Goal: Communication & Community: Answer question/provide support

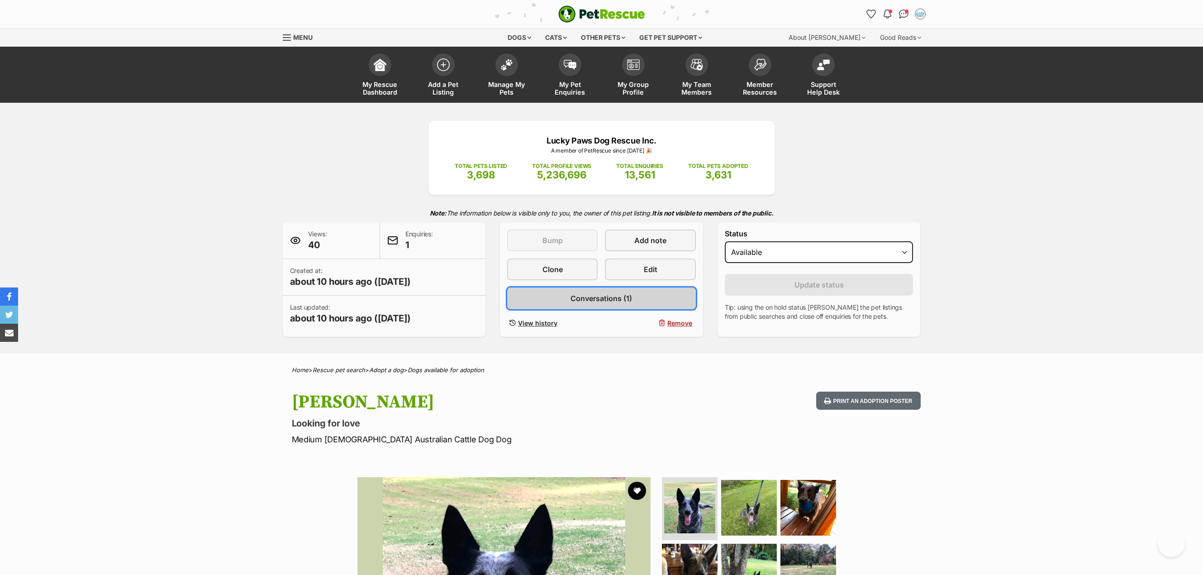
click at [597, 299] on span "Conversations (1)" at bounding box center [602, 298] width 62 height 11
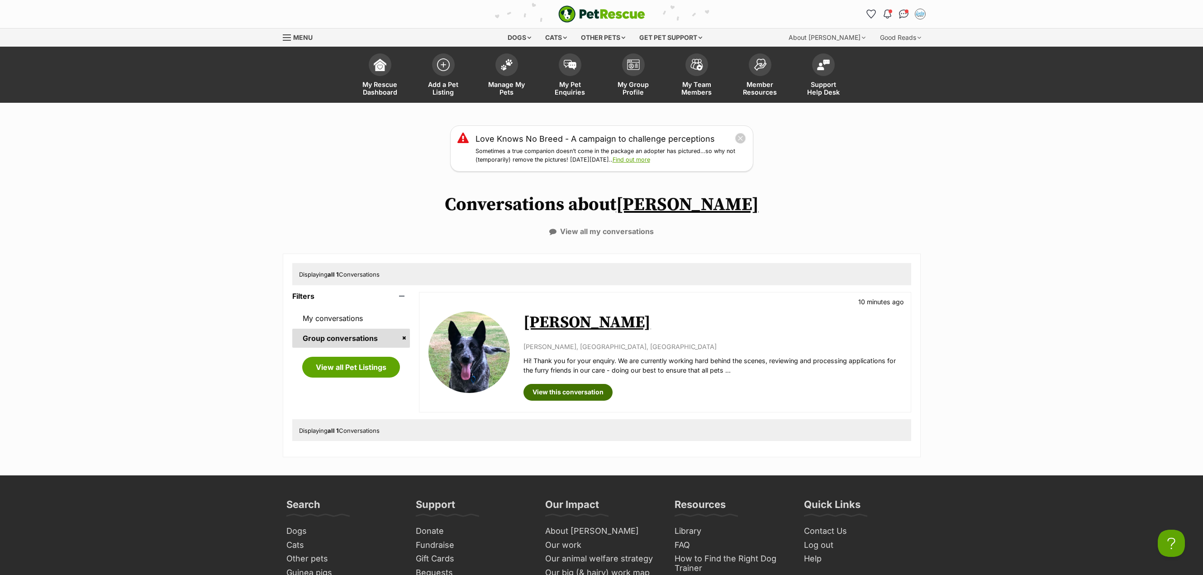
click at [560, 390] on link "View this conversation" at bounding box center [568, 392] width 89 height 16
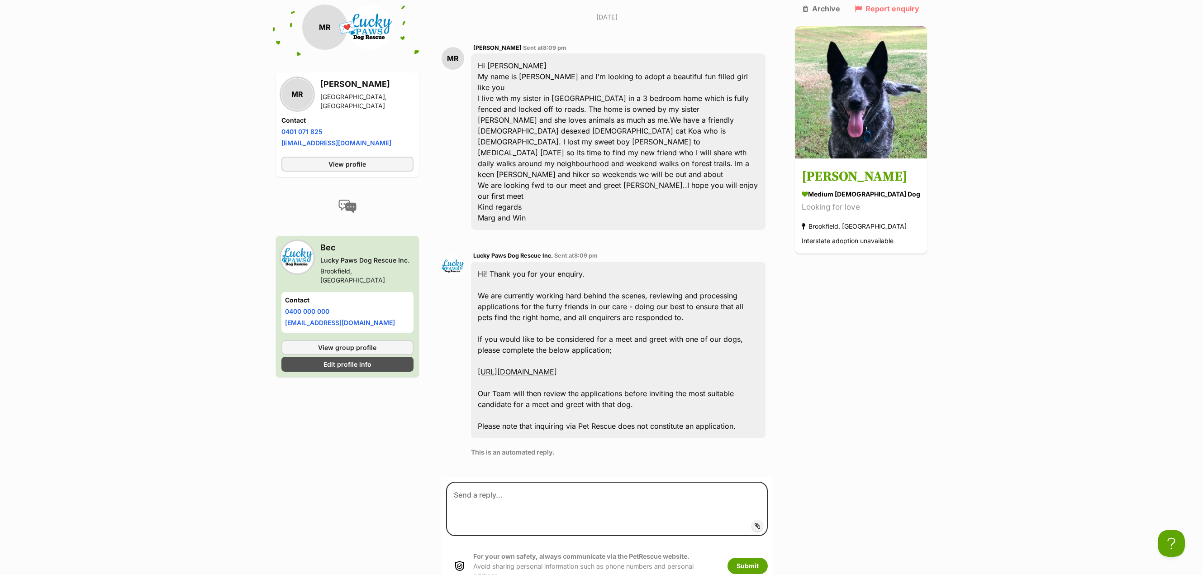
scroll to position [238, 0]
click at [332, 167] on span "View profile" at bounding box center [348, 164] width 38 height 10
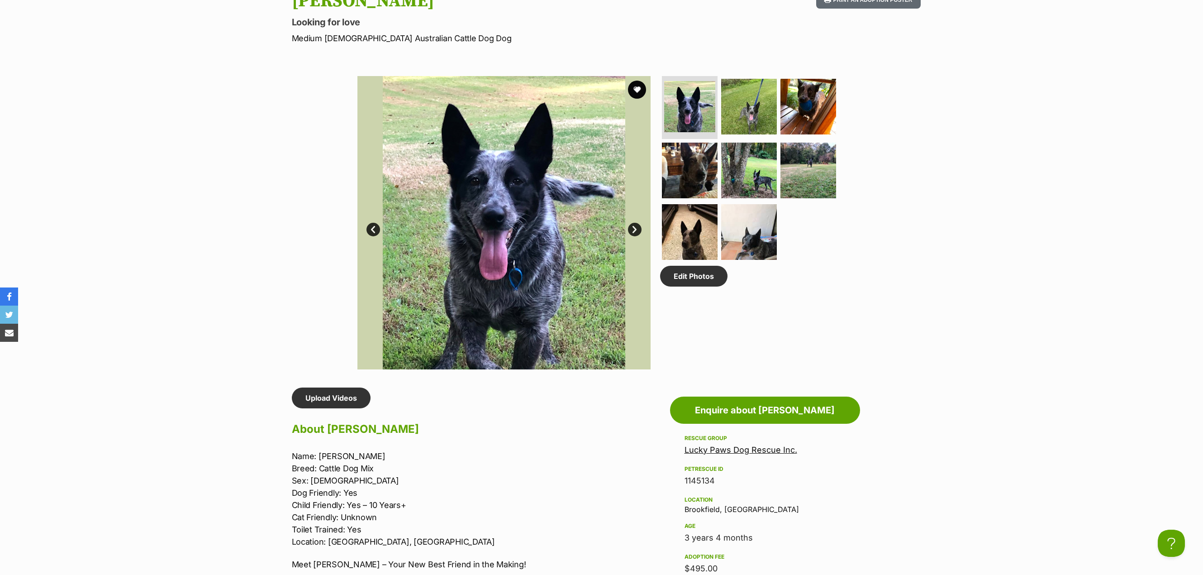
scroll to position [543, 0]
